Goal: Task Accomplishment & Management: Complete application form

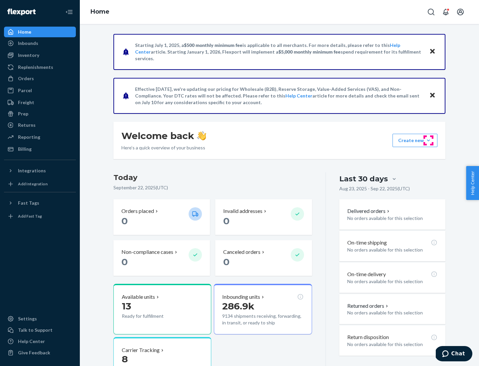
click at [429, 140] on button "Create new Create new inbound Create new order Create new product" at bounding box center [415, 140] width 45 height 13
click at [40, 43] on div "Inbounds" at bounding box center [40, 43] width 71 height 9
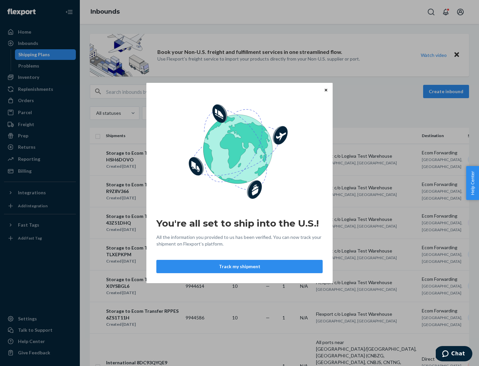
click at [240, 267] on button "Track my shipment" at bounding box center [239, 266] width 166 height 13
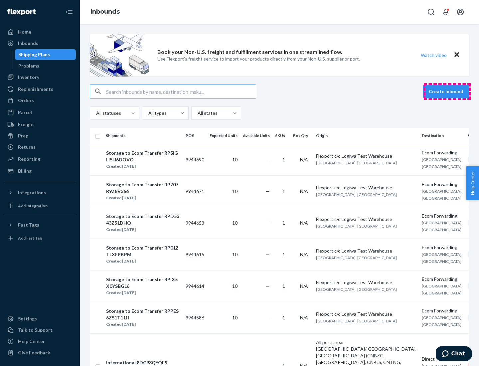
click at [447, 92] on button "Create inbound" at bounding box center [446, 91] width 46 height 13
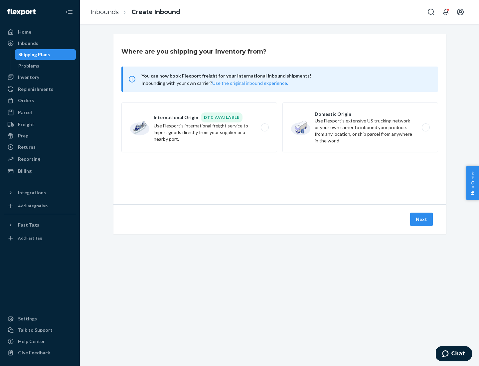
click at [199, 127] on label "International Origin DTC Available Use Flexport's international freight service…" at bounding box center [199, 127] width 156 height 50
click at [265, 127] on input "International Origin DTC Available Use Flexport's international freight service…" at bounding box center [267, 127] width 4 height 4
radio input "true"
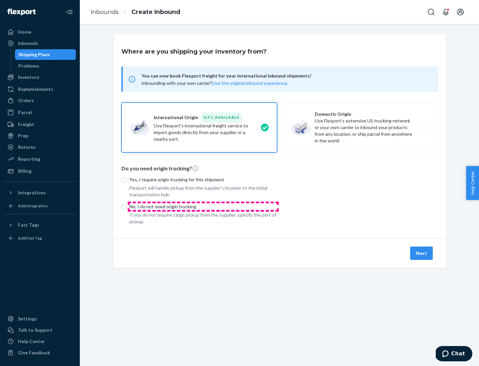
click at [203, 206] on p "No, I do not need origin trucking" at bounding box center [203, 206] width 148 height 7
click at [127, 206] on input "No, I do not need origin trucking" at bounding box center [123, 206] width 5 height 5
radio input "true"
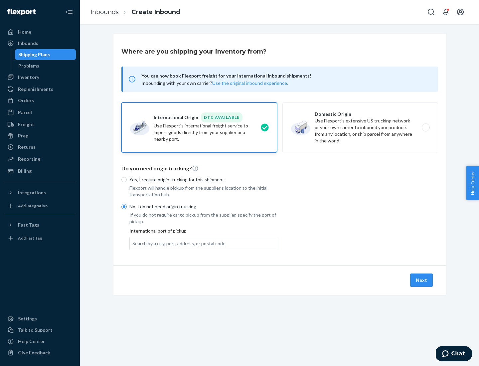
click at [177, 243] on div "Search by a city, port, address, or postal code" at bounding box center [178, 243] width 93 height 7
click at [133, 243] on input "Search by a city, port, address, or postal code" at bounding box center [132, 243] width 1 height 7
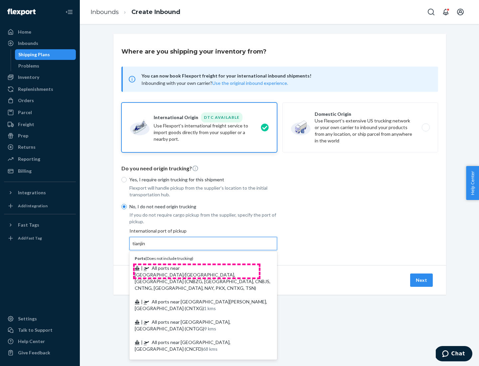
click at [197, 268] on span "| All ports near [GEOGRAPHIC_DATA]/[GEOGRAPHIC_DATA], [GEOGRAPHIC_DATA] (CNBZG,…" at bounding box center [203, 278] width 136 height 26
click at [146, 247] on input "tianjin" at bounding box center [139, 243] width 14 height 7
type input "All ports near [GEOGRAPHIC_DATA]/[GEOGRAPHIC_DATA], [GEOGRAPHIC_DATA] (CNBZG, […"
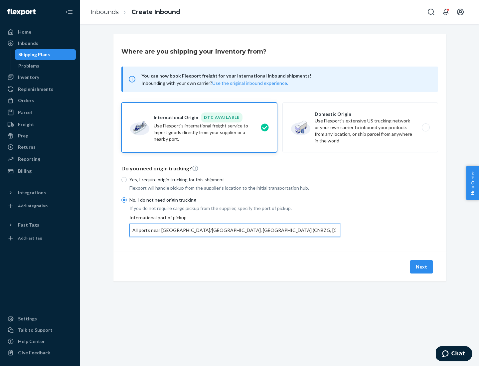
click at [422, 267] on button "Next" at bounding box center [421, 266] width 23 height 13
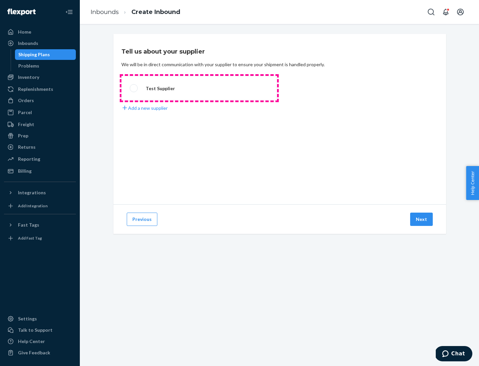
click at [199, 88] on label "Test Supplier" at bounding box center [199, 88] width 156 height 25
click at [134, 88] on input "Test Supplier" at bounding box center [132, 88] width 4 height 4
radio input "true"
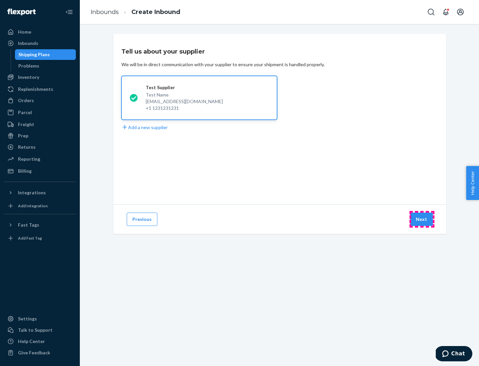
click at [422, 219] on button "Next" at bounding box center [421, 219] width 23 height 13
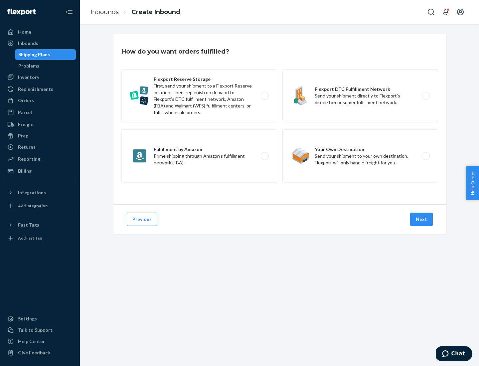
click at [199, 96] on label "Flexport Reserve Storage First, send your shipment to a Flexport Reserve locati…" at bounding box center [199, 95] width 156 height 53
click at [265, 96] on input "Flexport Reserve Storage First, send your shipment to a Flexport Reserve locati…" at bounding box center [267, 96] width 4 height 4
radio input "true"
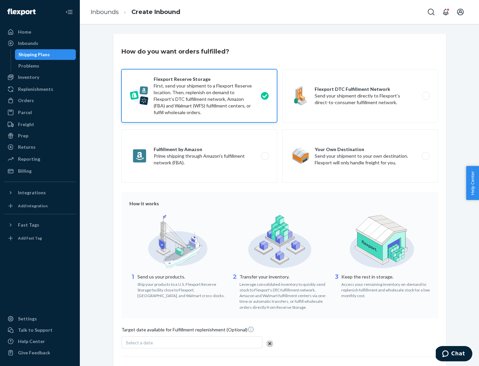
scroll to position [55, 0]
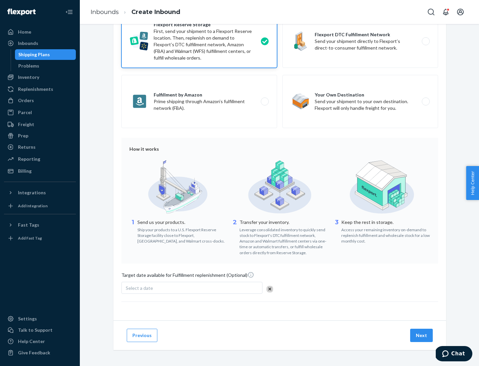
click at [422, 335] on button "Next" at bounding box center [421, 335] width 23 height 13
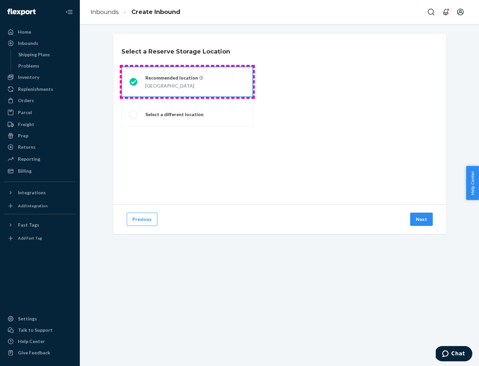
click at [187, 82] on div "[GEOGRAPHIC_DATA]" at bounding box center [174, 85] width 58 height 8
click at [134, 82] on input "Recommended location [GEOGRAPHIC_DATA]" at bounding box center [131, 82] width 4 height 4
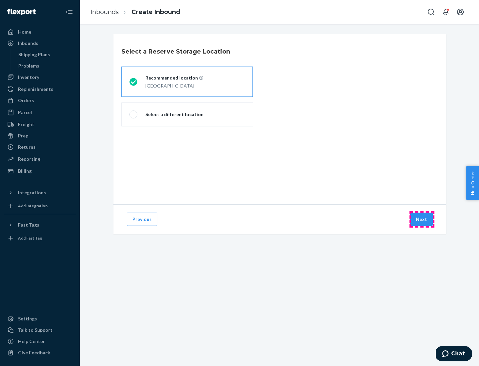
click at [422, 219] on button "Next" at bounding box center [421, 219] width 23 height 13
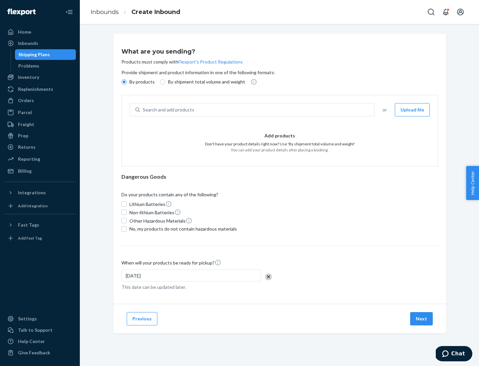
click at [258, 110] on div "Search and add products" at bounding box center [257, 110] width 234 height 12
click at [143, 110] on input "Search and add products" at bounding box center [143, 109] width 1 height 7
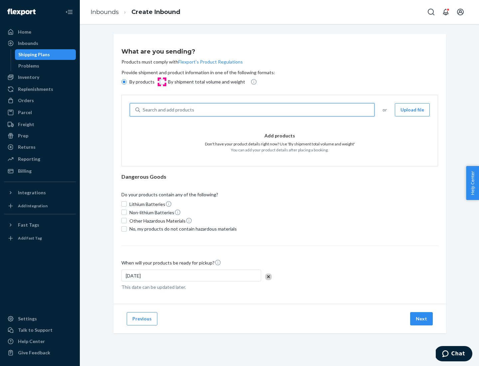
click at [162, 82] on input "By shipment total volume and weight" at bounding box center [162, 81] width 5 height 5
radio input "true"
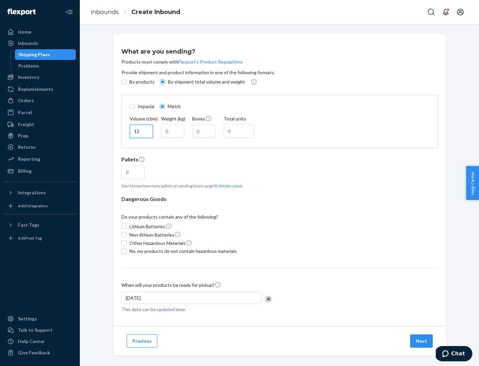
type input "12"
type input "22"
type input "222"
type input "121"
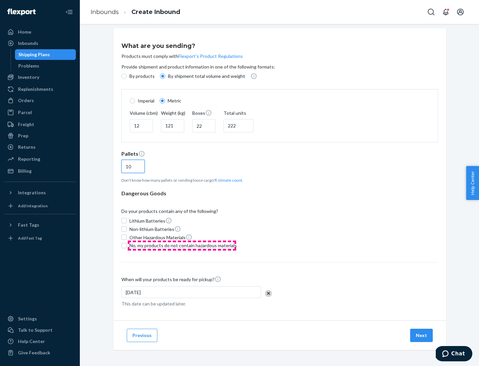
type input "10"
click at [182, 245] on span "No, my products do not contain hazardous materials" at bounding box center [182, 245] width 107 height 7
click at [127, 245] on input "No, my products do not contain hazardous materials" at bounding box center [123, 245] width 5 height 5
checkbox input "true"
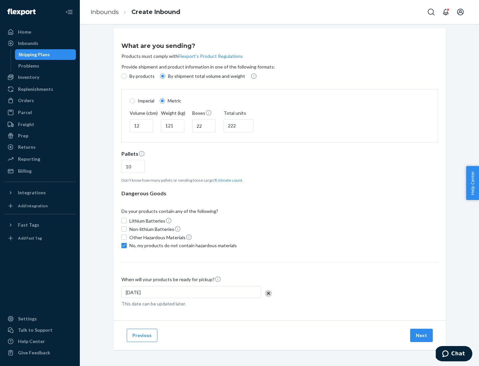
click at [422, 335] on button "Next" at bounding box center [421, 335] width 23 height 13
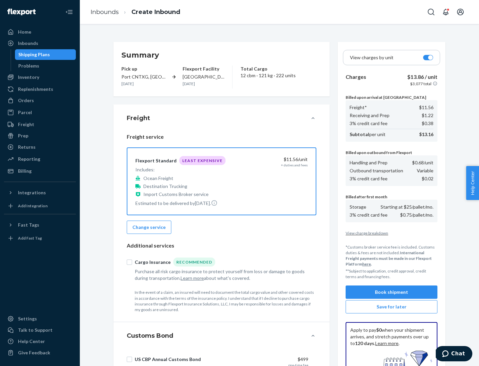
scroll to position [97, 0]
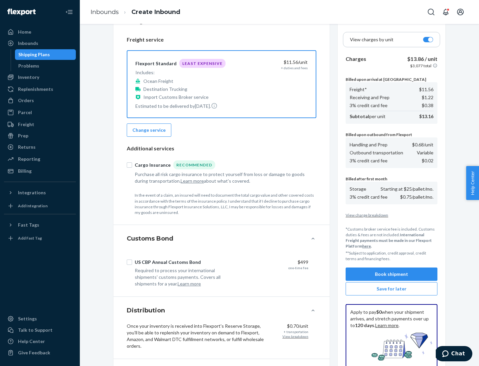
click at [392, 274] on button "Book shipment" at bounding box center [392, 274] width 92 height 13
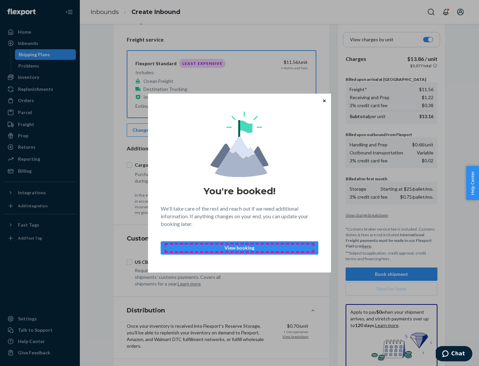
click at [240, 248] on p "View booking" at bounding box center [239, 248] width 146 height 7
